Goal: Transaction & Acquisition: Purchase product/service

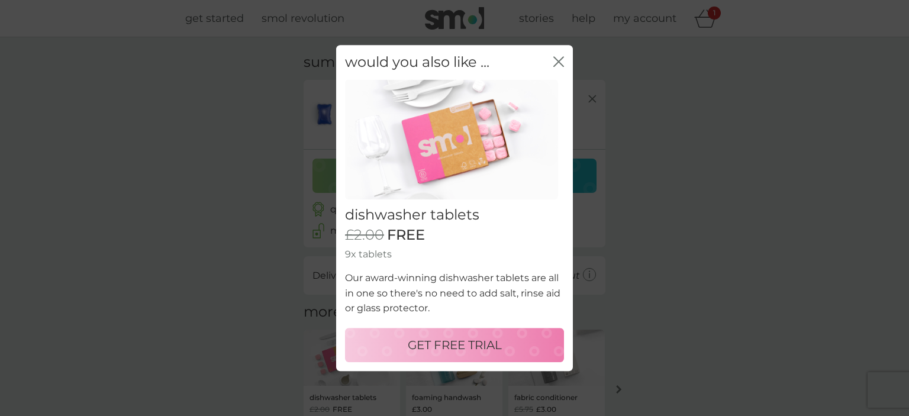
click at [457, 340] on p "GET FREE TRIAL" at bounding box center [455, 345] width 94 height 19
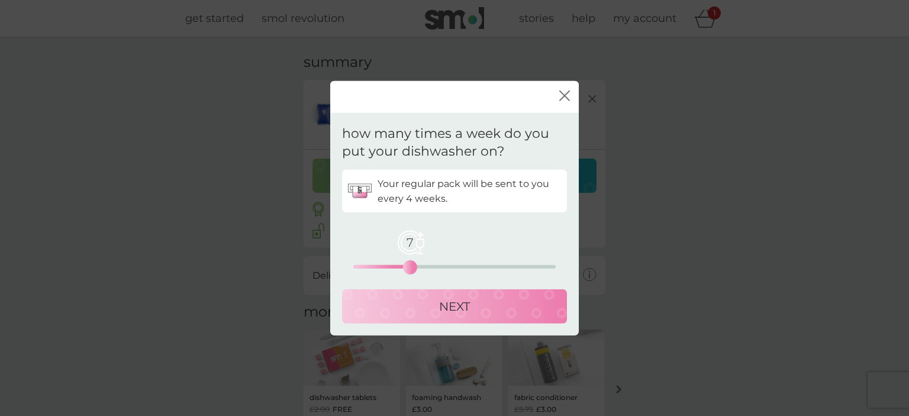
drag, startPoint x: 357, startPoint y: 270, endPoint x: 411, endPoint y: 270, distance: 53.8
click at [411, 270] on div "7" at bounding box center [410, 267] width 5 height 5
click at [453, 301] on p "NEXT" at bounding box center [454, 306] width 31 height 19
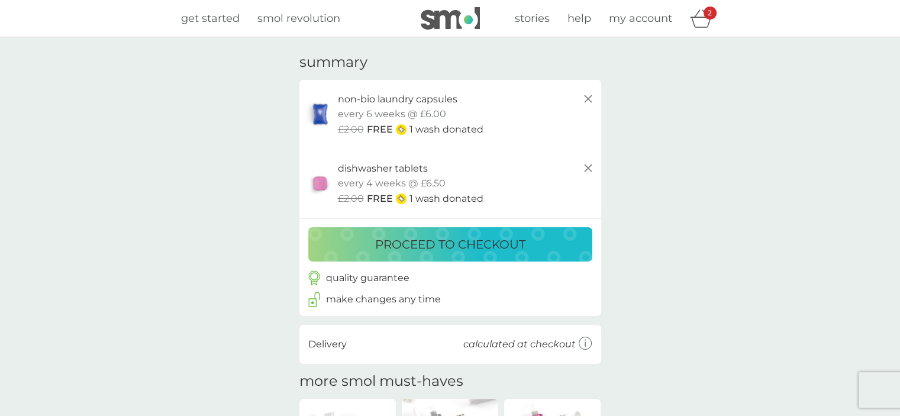
click at [425, 243] on p "proceed to checkout" at bounding box center [450, 244] width 150 height 19
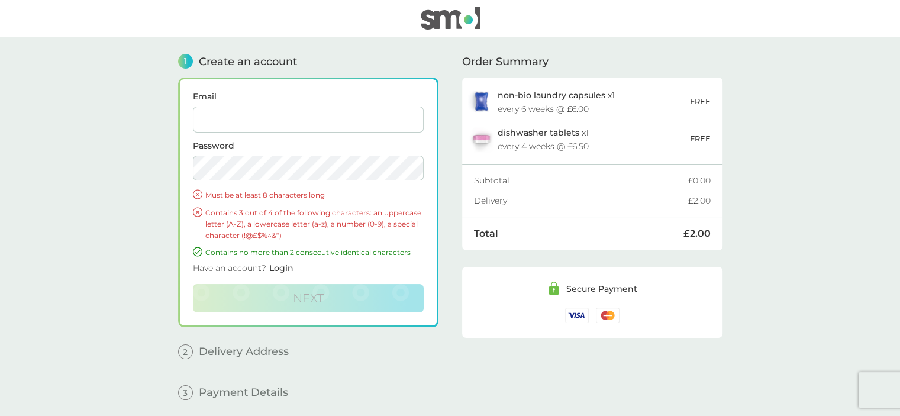
click at [298, 125] on input "Email" at bounding box center [308, 120] width 231 height 26
type input "[EMAIL_ADDRESS][DOMAIN_NAME]"
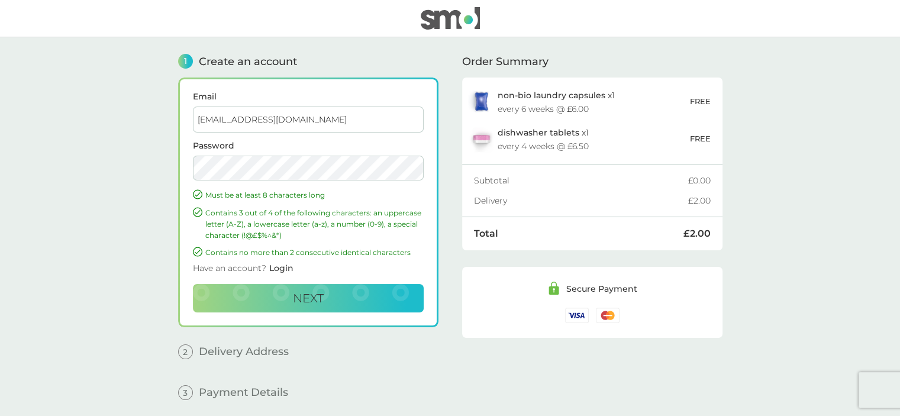
click at [127, 179] on main "1 Create an account Email [EMAIL_ADDRESS][DOMAIN_NAME] Password Must be at leas…" at bounding box center [450, 231] width 900 height 389
click at [311, 301] on span "Next" at bounding box center [308, 298] width 31 height 14
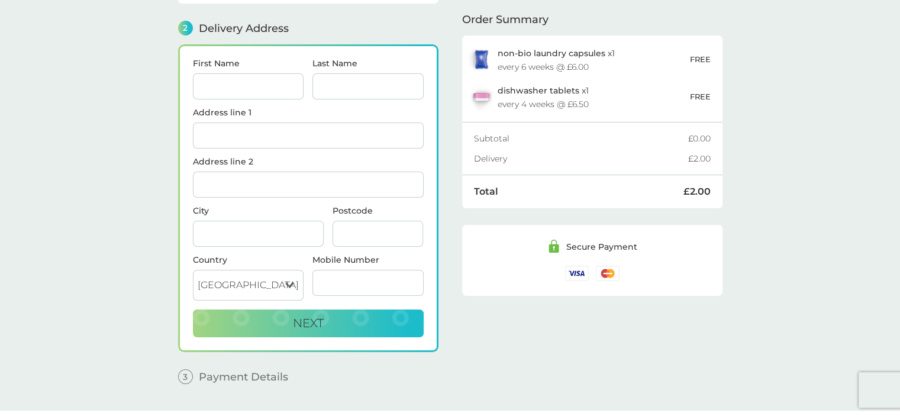
scroll to position [144, 0]
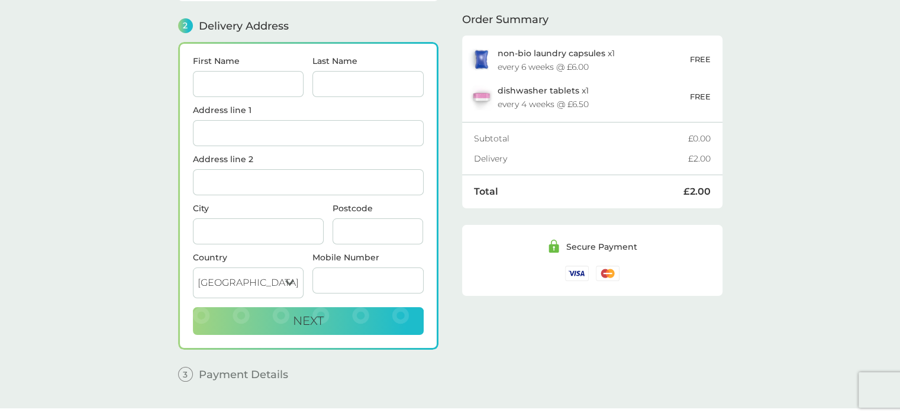
click at [260, 78] on input "First Name" at bounding box center [248, 84] width 111 height 26
type input "[PERSON_NAME]"
type input "[STREET_ADDRESS]"
type input "GODALMING"
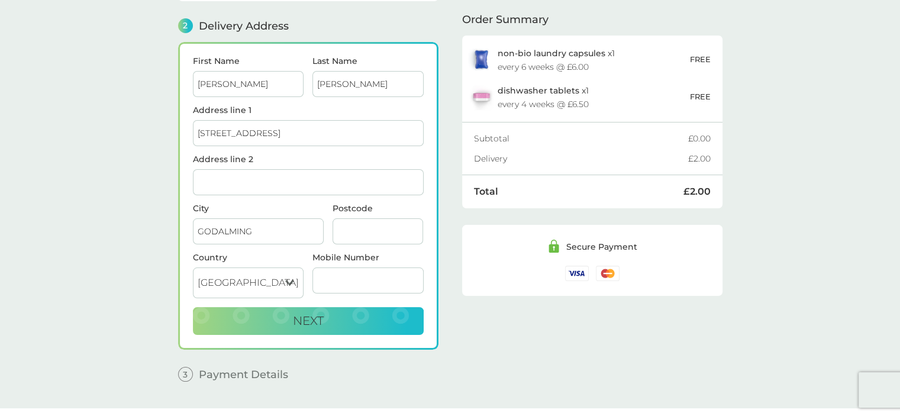
type input "GU8 4DD"
type input "07774552351"
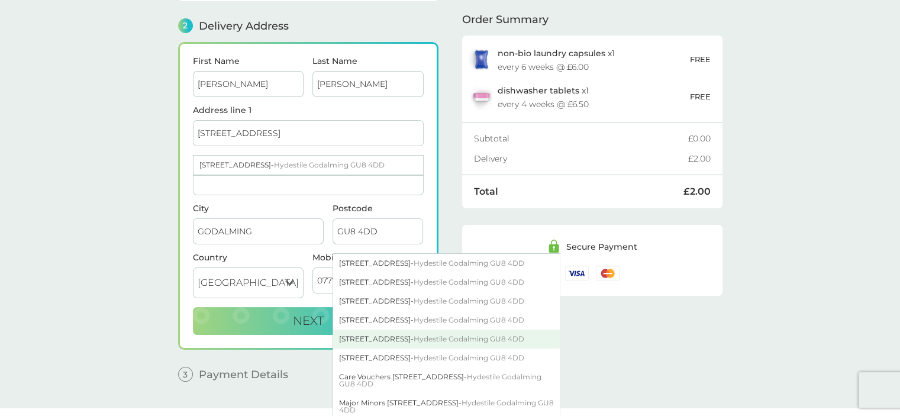
click at [353, 330] on div "[STREET_ADDRESS]" at bounding box center [446, 339] width 227 height 19
type input "[STREET_ADDRESS]"
type input "Hydestile"
type input "Godalming"
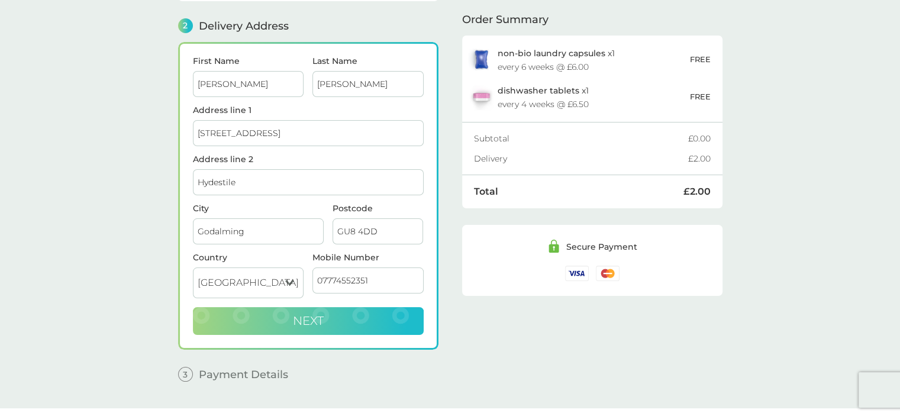
click at [311, 314] on span "Next" at bounding box center [308, 321] width 31 height 14
checkbox input "true"
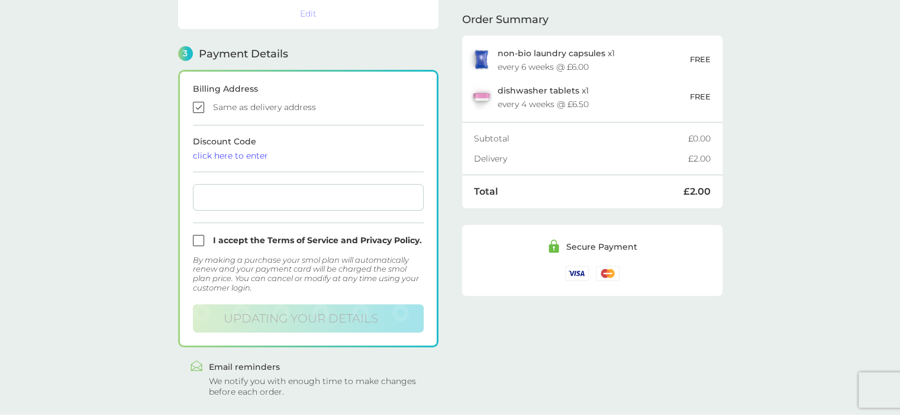
scroll to position [337, 0]
